Goal: Information Seeking & Learning: Learn about a topic

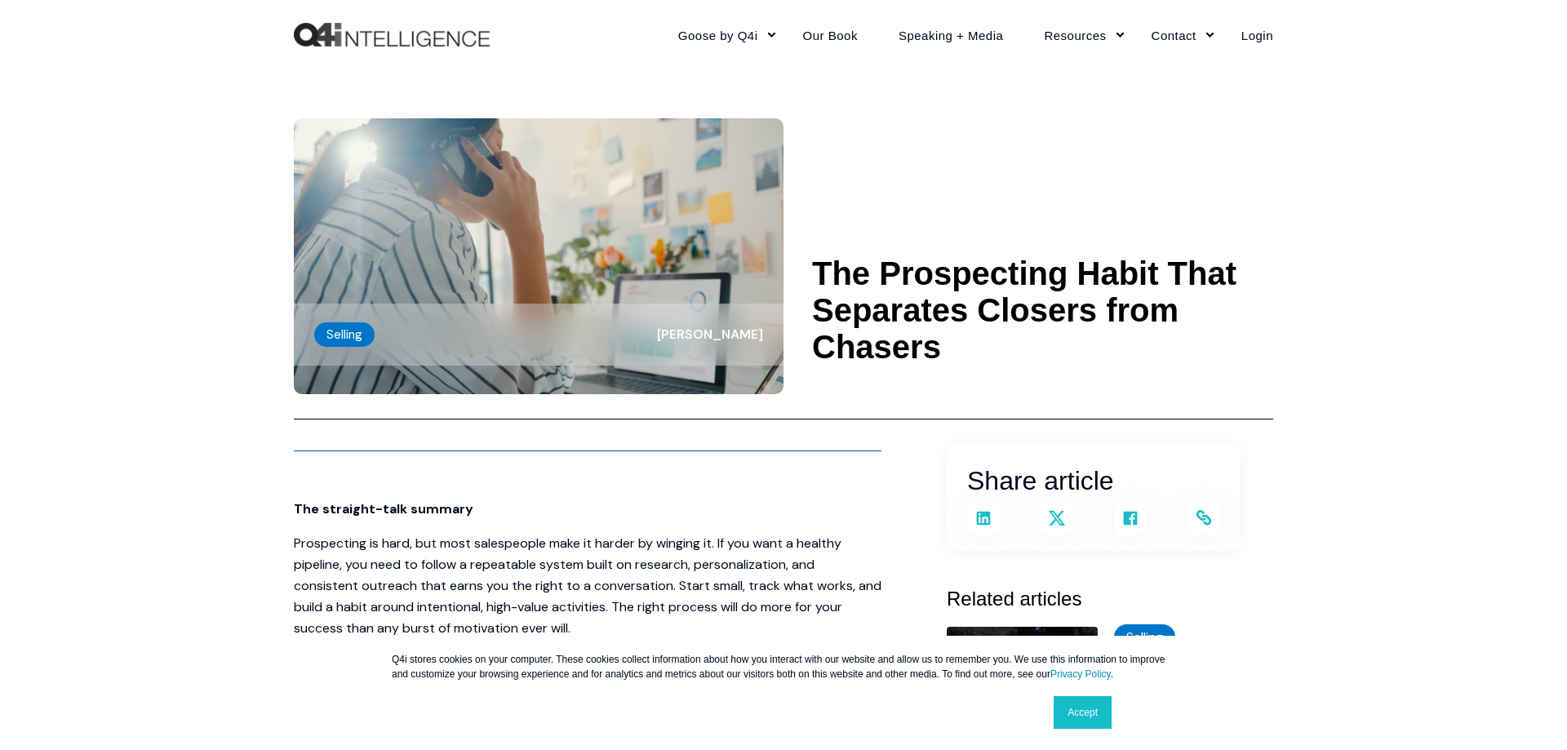
click at [1093, 714] on link "Accept" at bounding box center [1082, 712] width 58 height 33
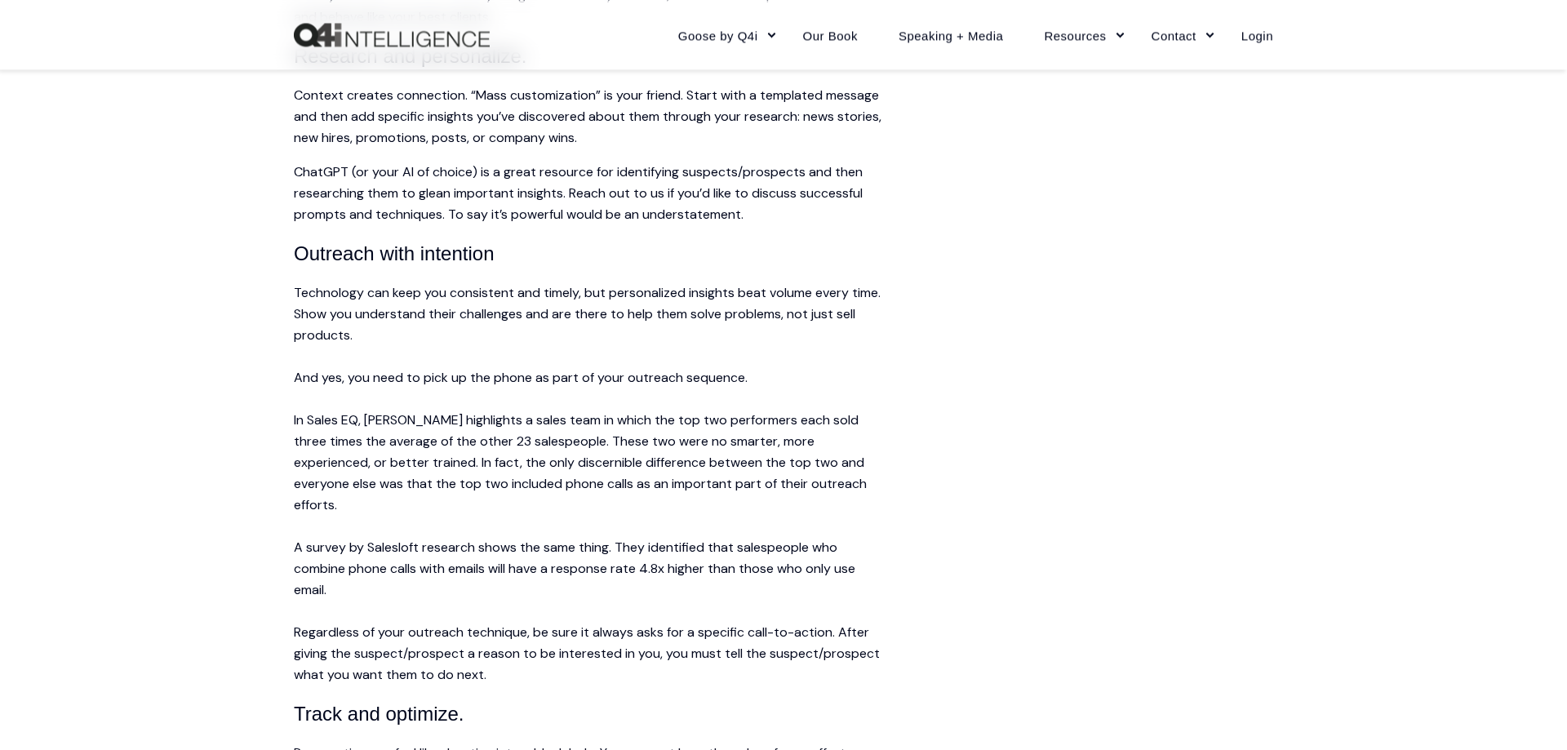
scroll to position [1831, 0]
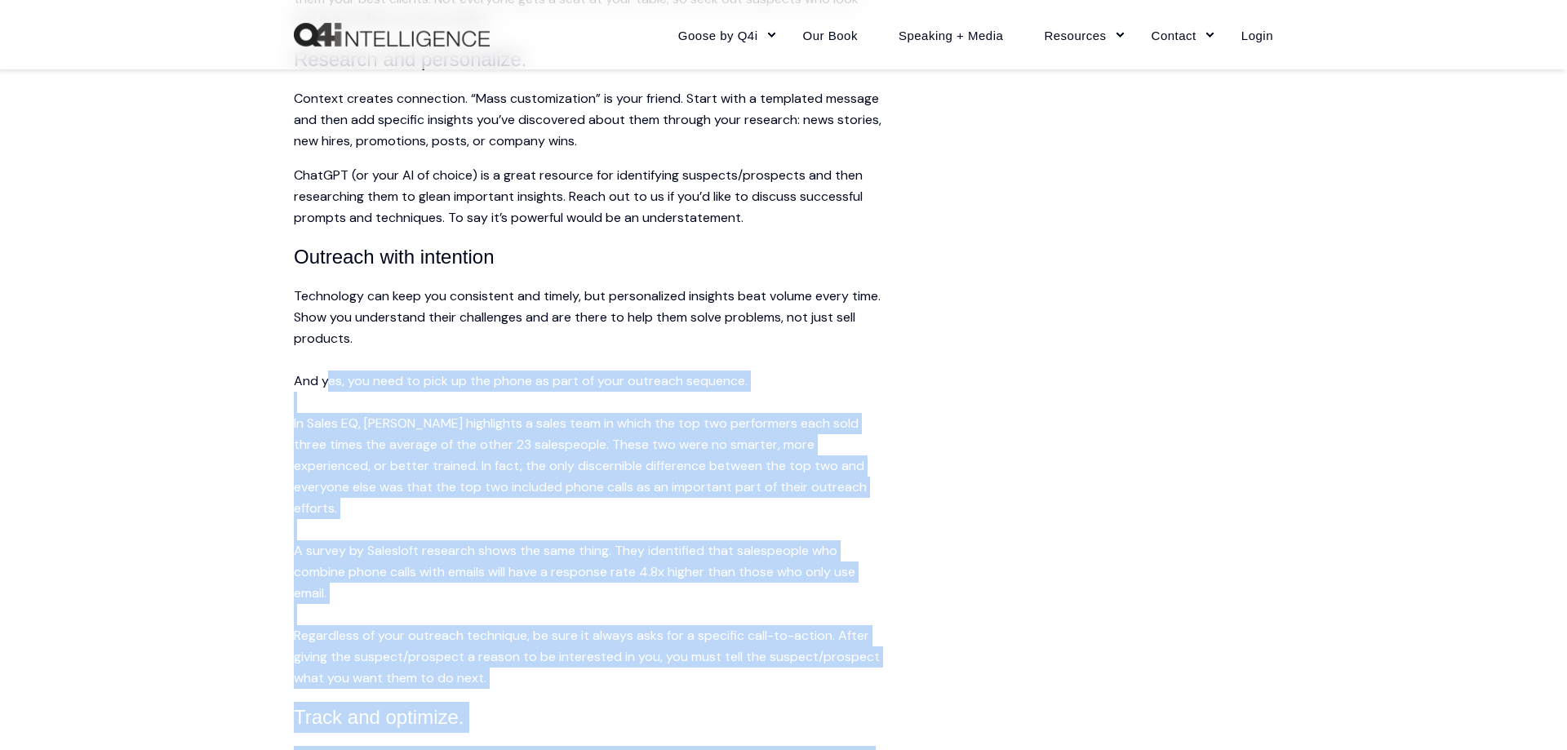
drag, startPoint x: 422, startPoint y: 507, endPoint x: 327, endPoint y: 376, distance: 161.9
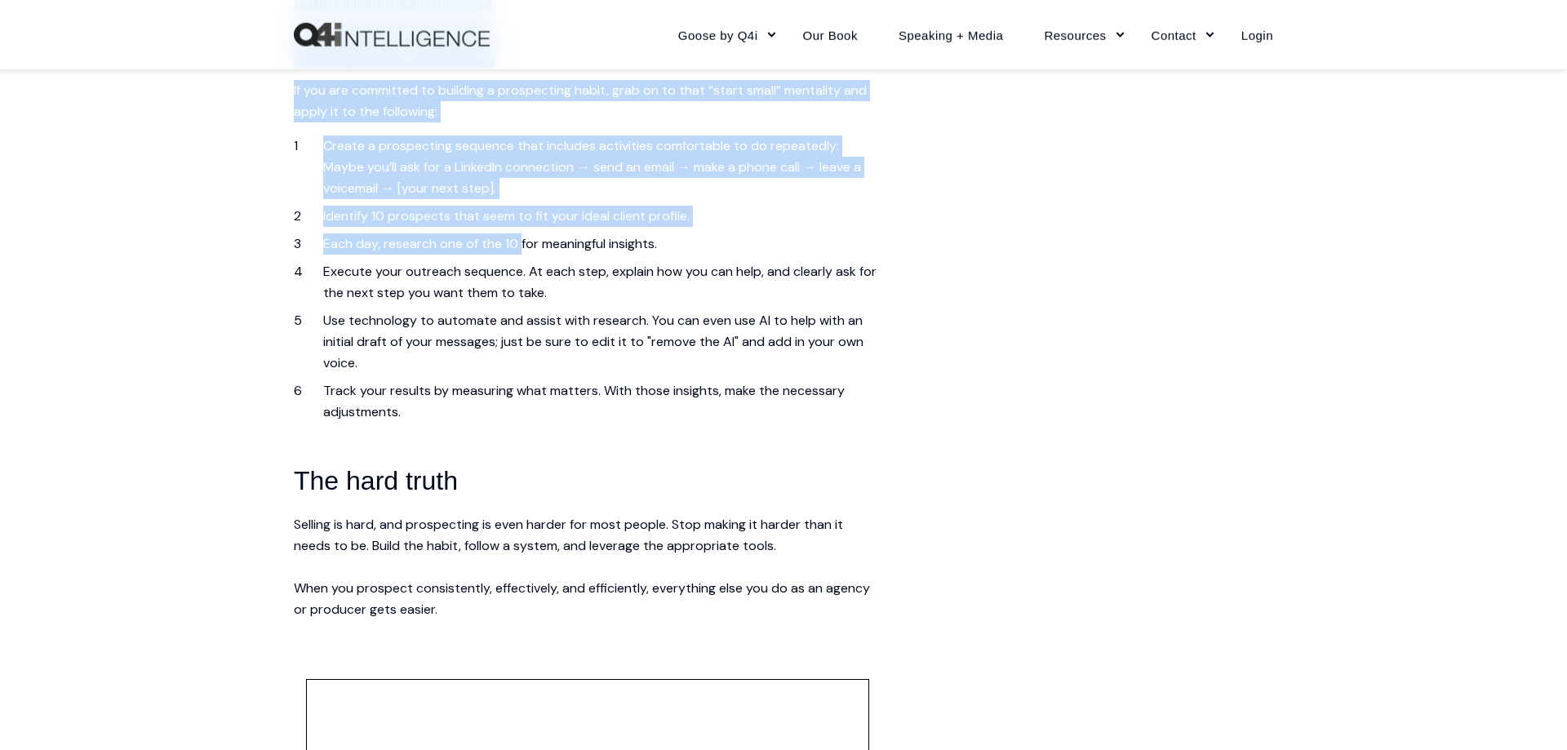
scroll to position [3828, 0]
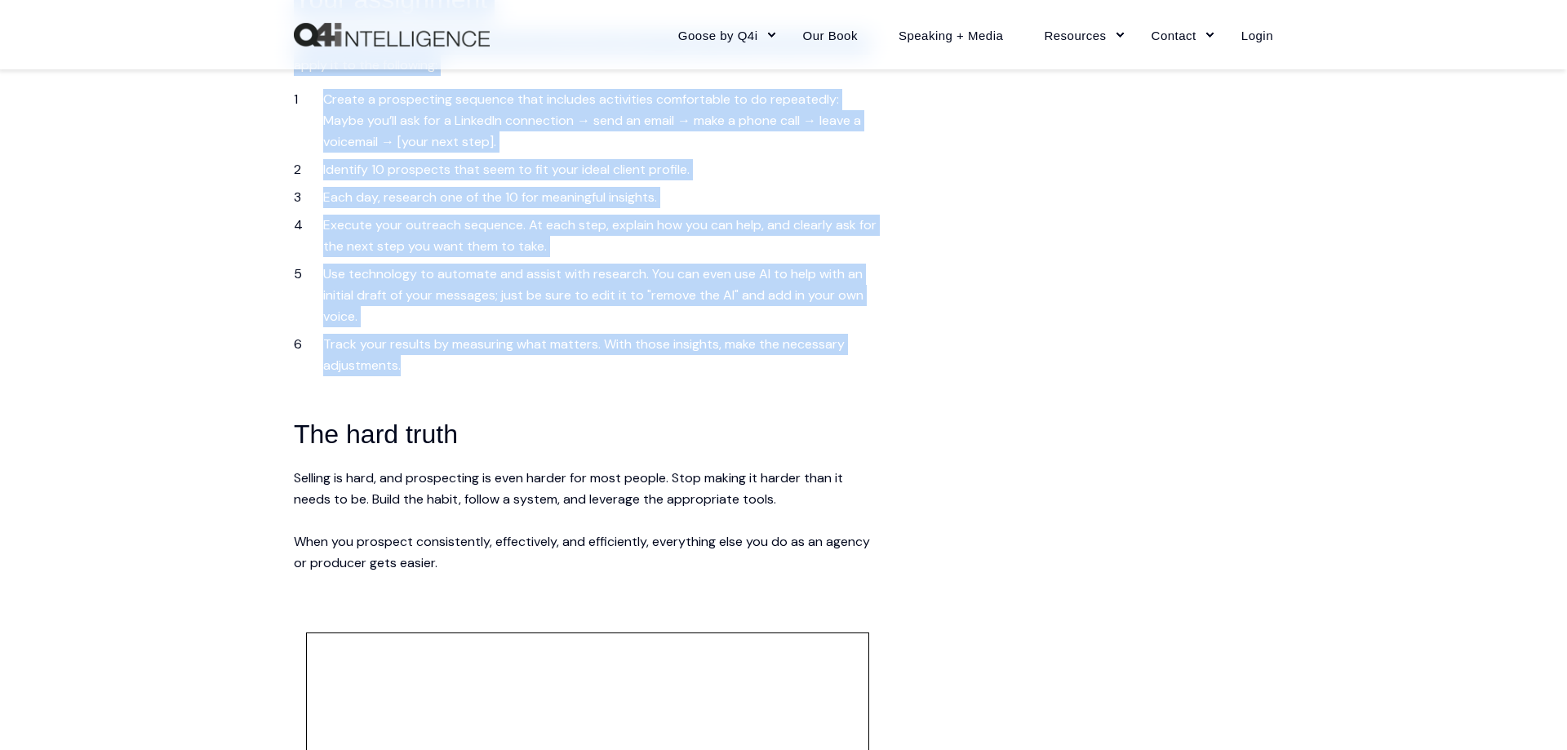
drag, startPoint x: 298, startPoint y: 176, endPoint x: 503, endPoint y: 356, distance: 272.9
copy span "Loremipsum dolorsi Ame con’a elit se doe tempo in utla etdol; mag’al enim ad mi…"
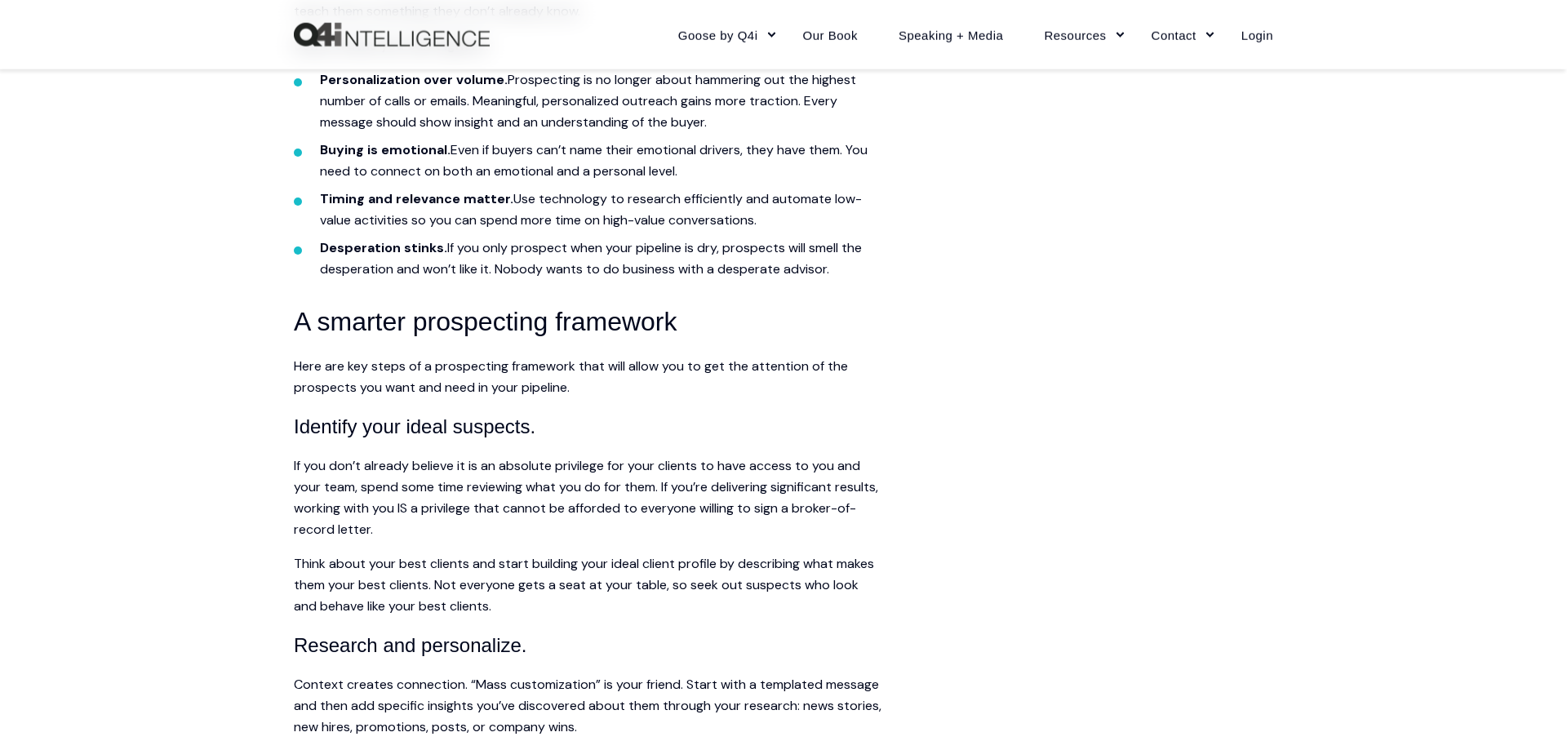
scroll to position [1106, 0]
